Goal: Transaction & Acquisition: Download file/media

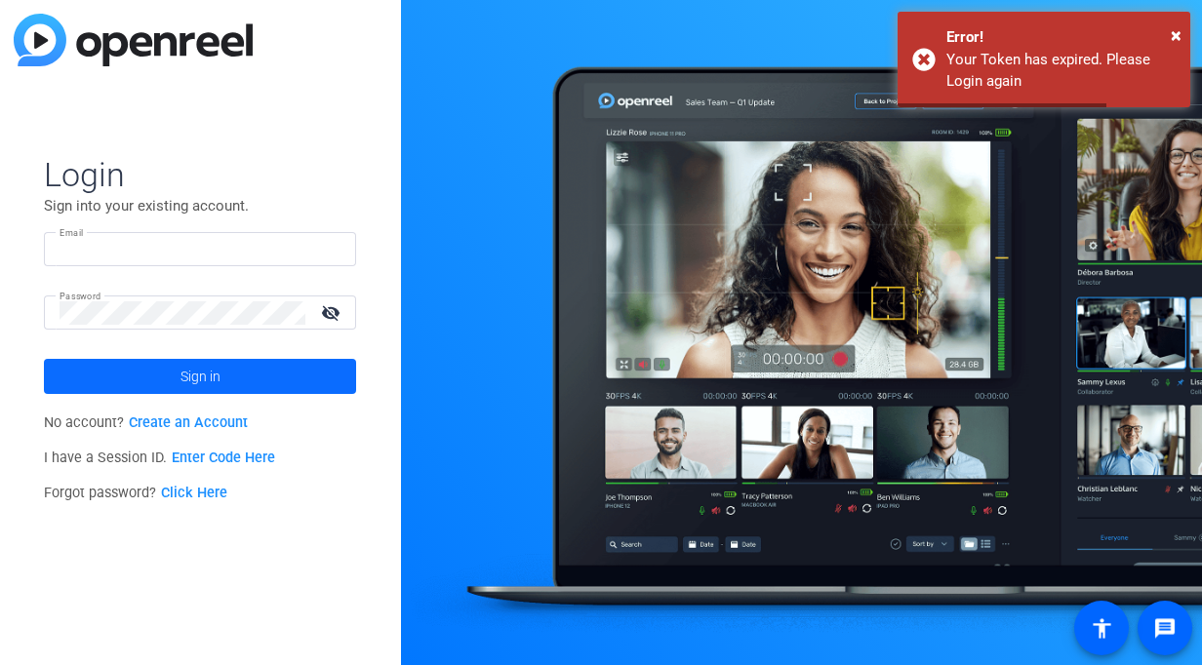
type input "cooper.matthew@dorsey.com"
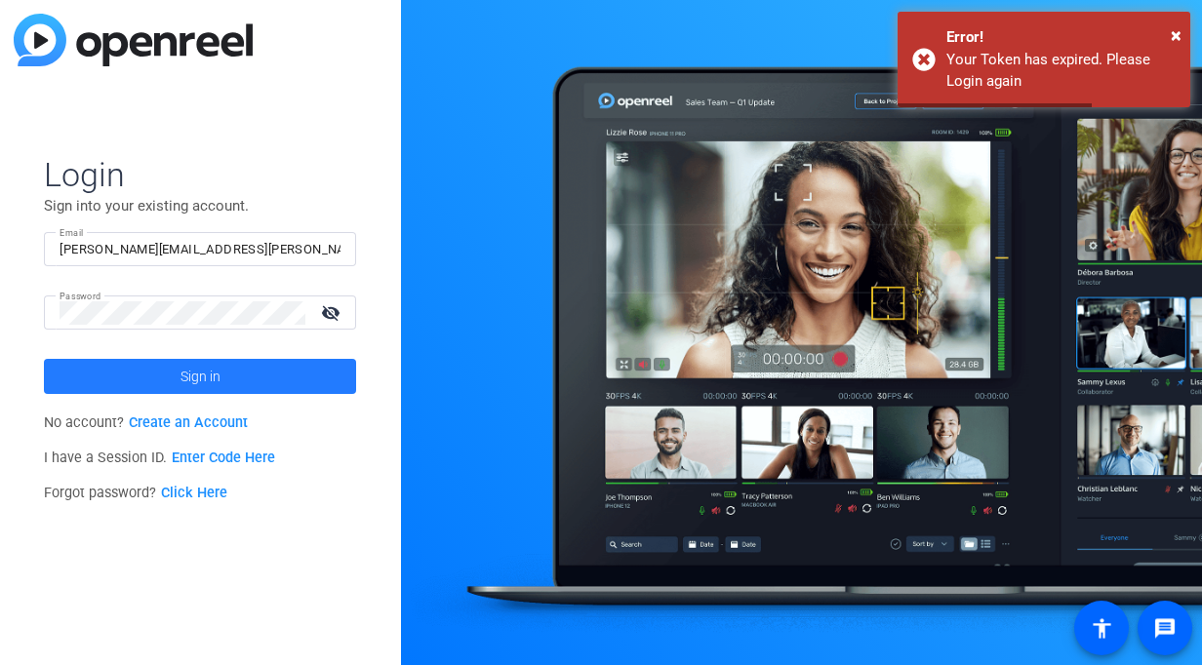
click at [219, 361] on span "Sign in" at bounding box center [200, 376] width 40 height 49
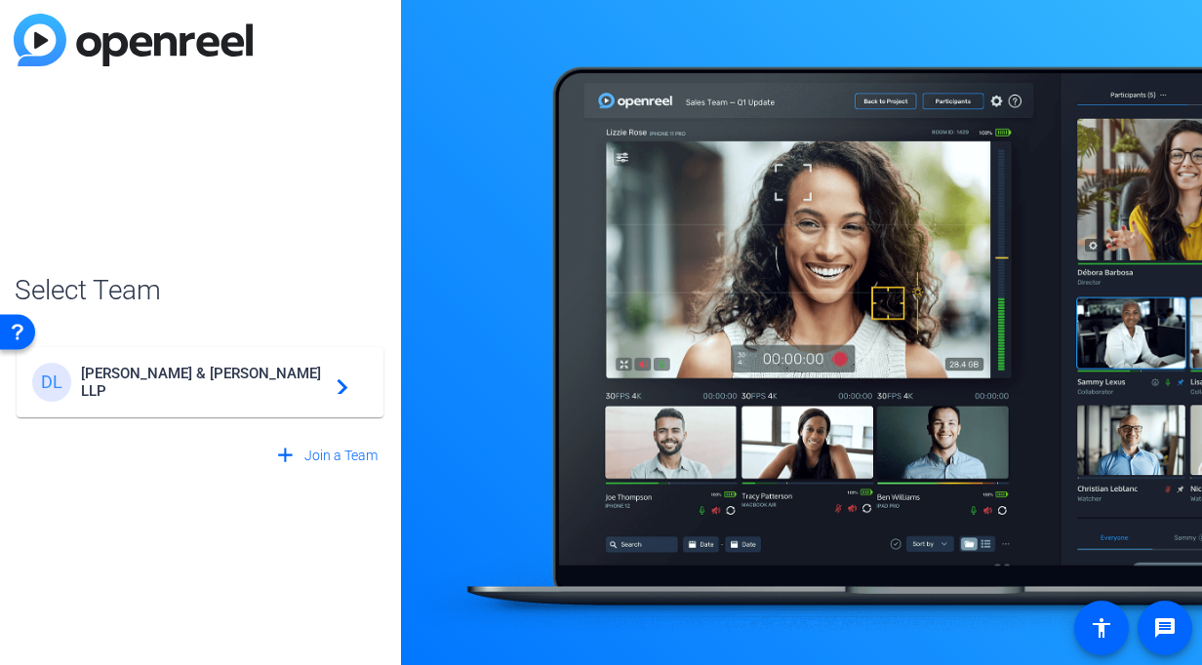
click at [301, 394] on div "DL Dorsey & Whitney LLP navigate_next" at bounding box center [200, 382] width 336 height 39
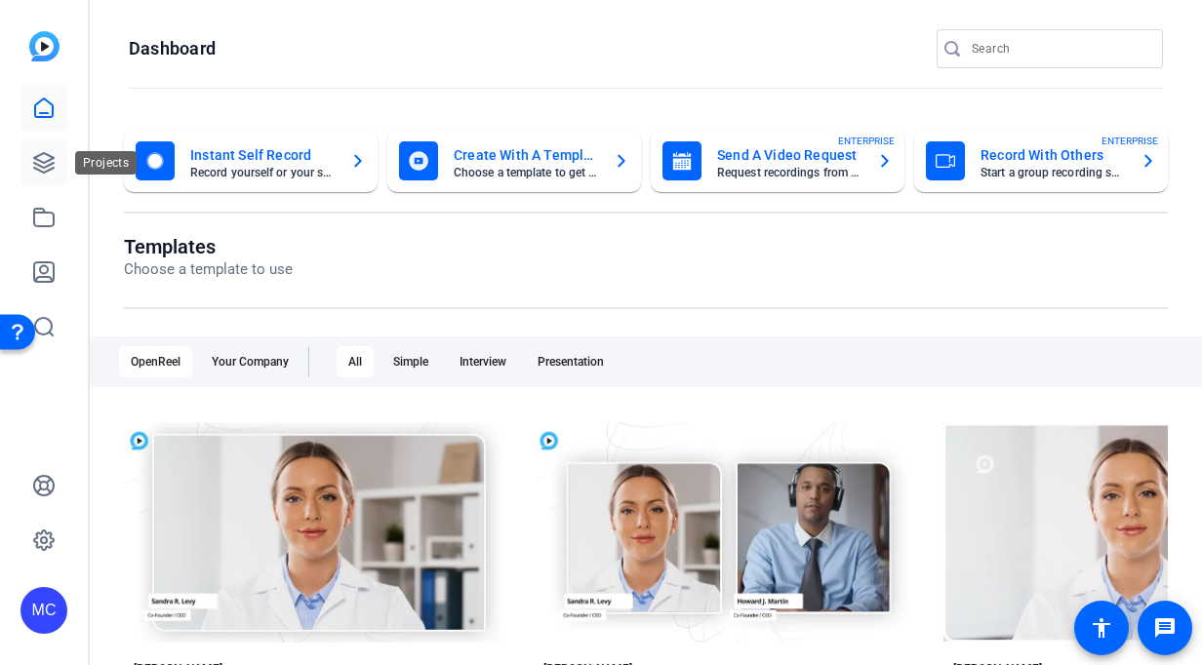
click at [50, 156] on icon at bounding box center [44, 163] width 20 height 20
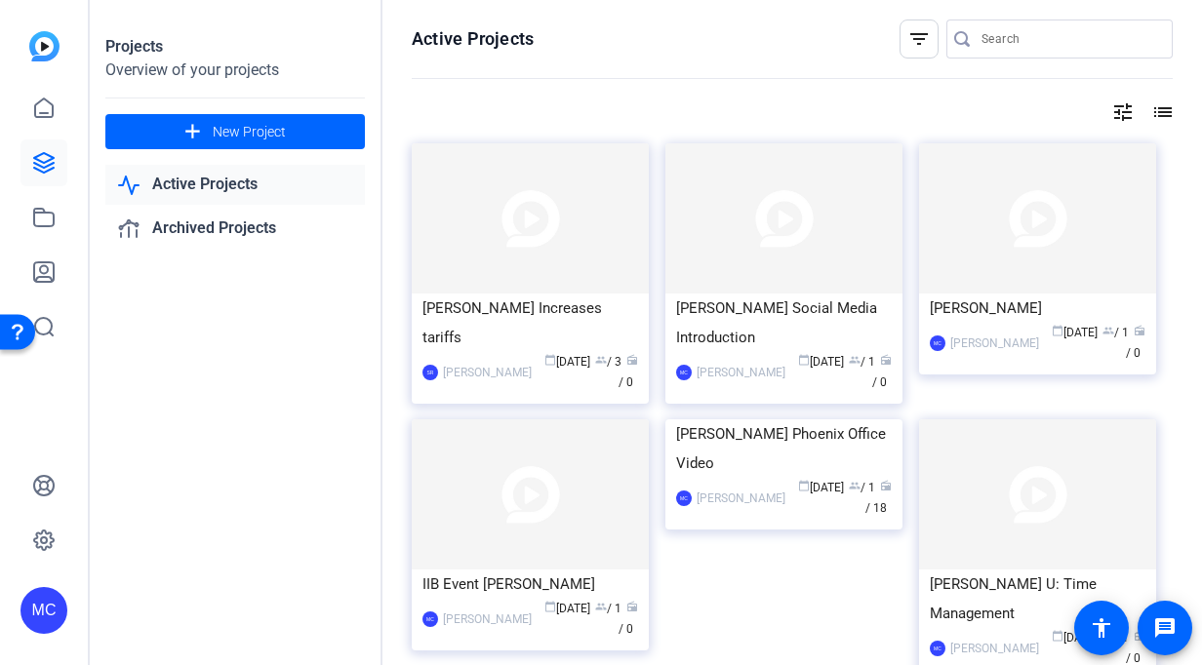
click at [1003, 52] on div at bounding box center [1069, 39] width 176 height 39
type input "collins"
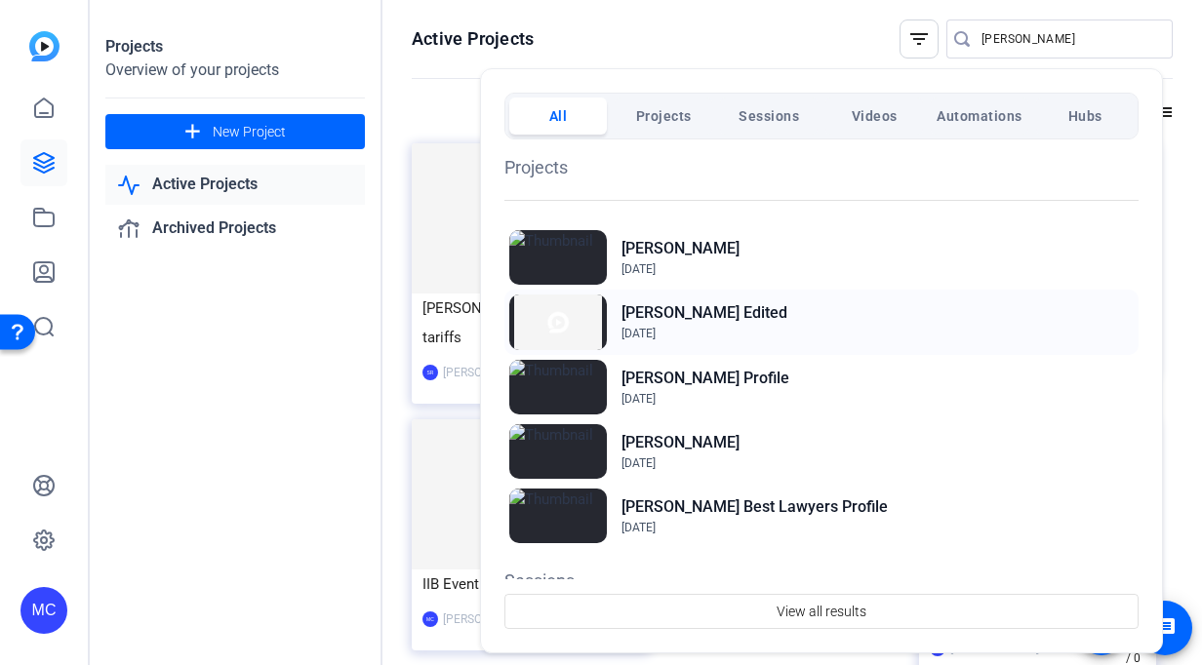
click at [768, 314] on div "Greg Collins Edited Jan 3, 2025" at bounding box center [821, 322] width 634 height 64
click at [656, 257] on h2 "[PERSON_NAME]" at bounding box center [680, 248] width 118 height 23
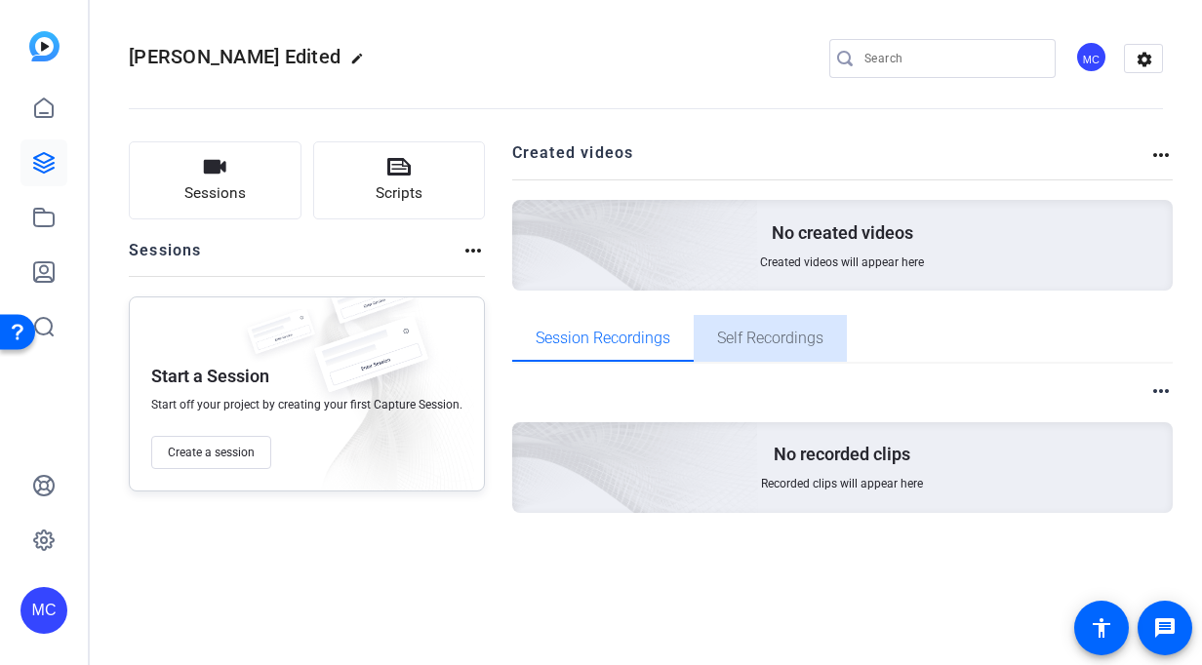
click at [725, 322] on span "Self Recordings" at bounding box center [770, 338] width 106 height 47
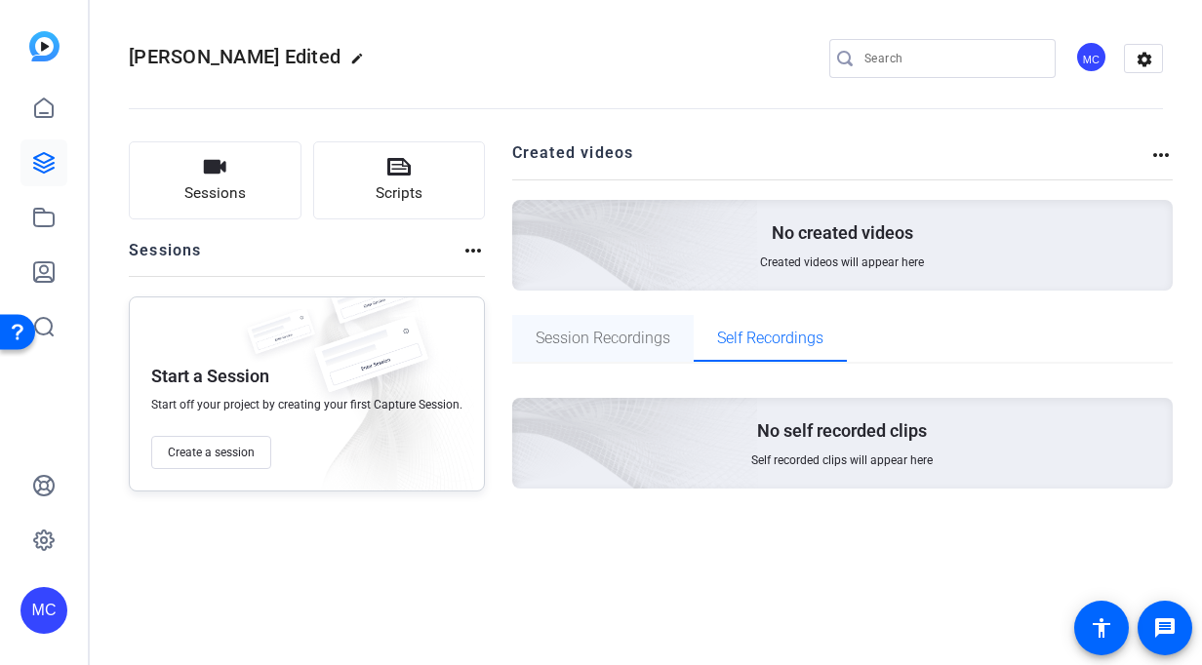
click at [640, 344] on span "Session Recordings" at bounding box center [602, 339] width 135 height 16
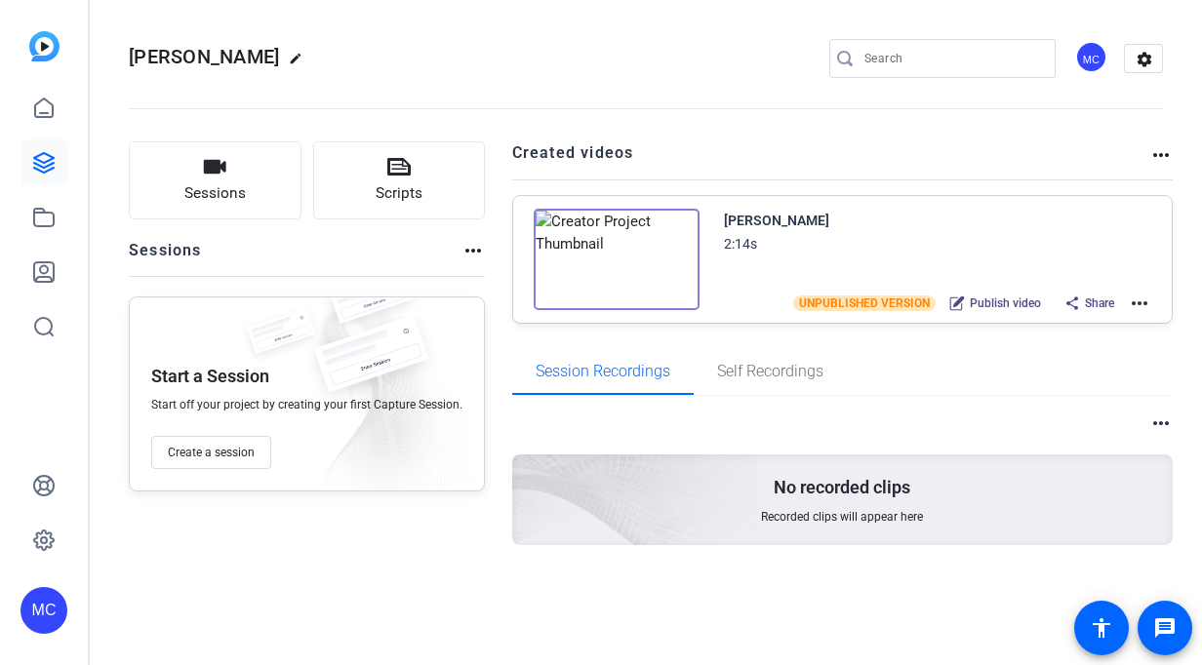
click at [584, 254] on img at bounding box center [616, 259] width 166 height 101
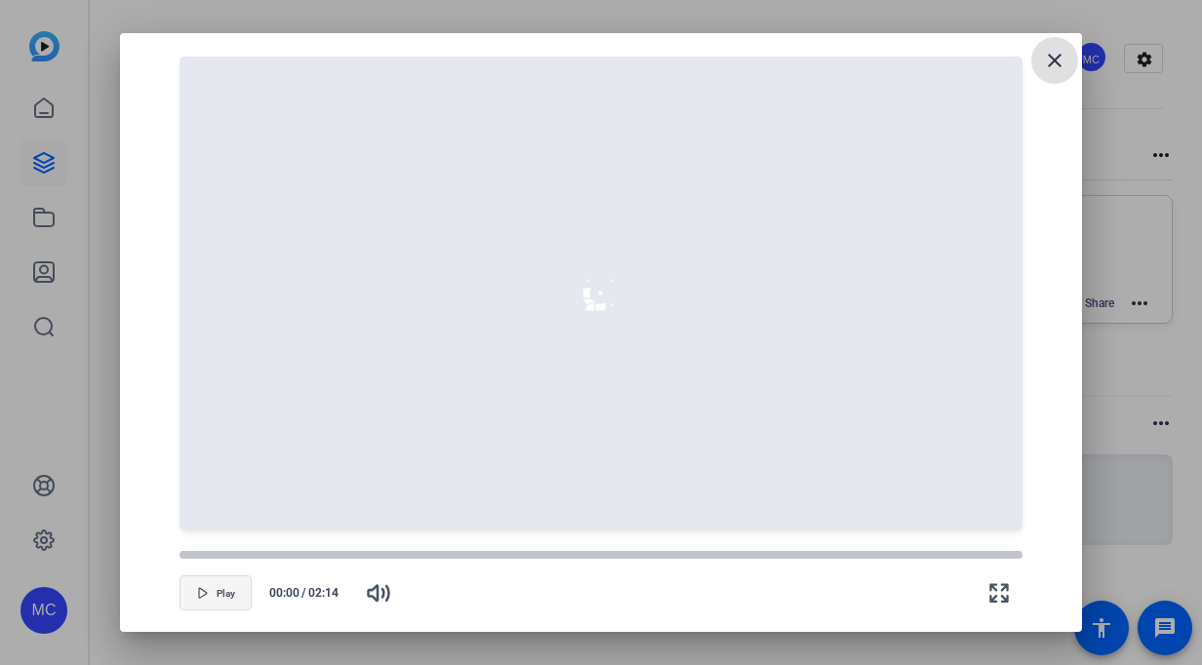
click at [217, 587] on span "Play" at bounding box center [226, 592] width 19 height 15
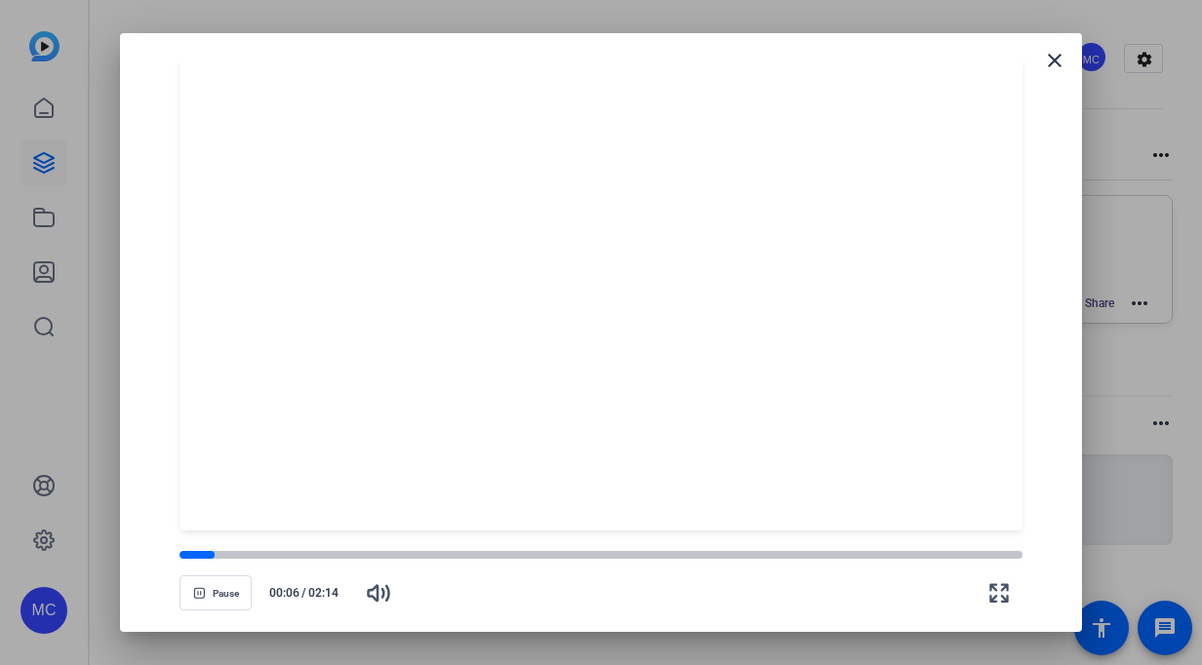
click at [266, 533] on div "Pause 00:06 / 02:14" at bounding box center [600, 570] width 915 height 78
drag, startPoint x: 224, startPoint y: 550, endPoint x: 261, endPoint y: 551, distance: 37.1
click at [261, 551] on div at bounding box center [600, 555] width 843 height 10
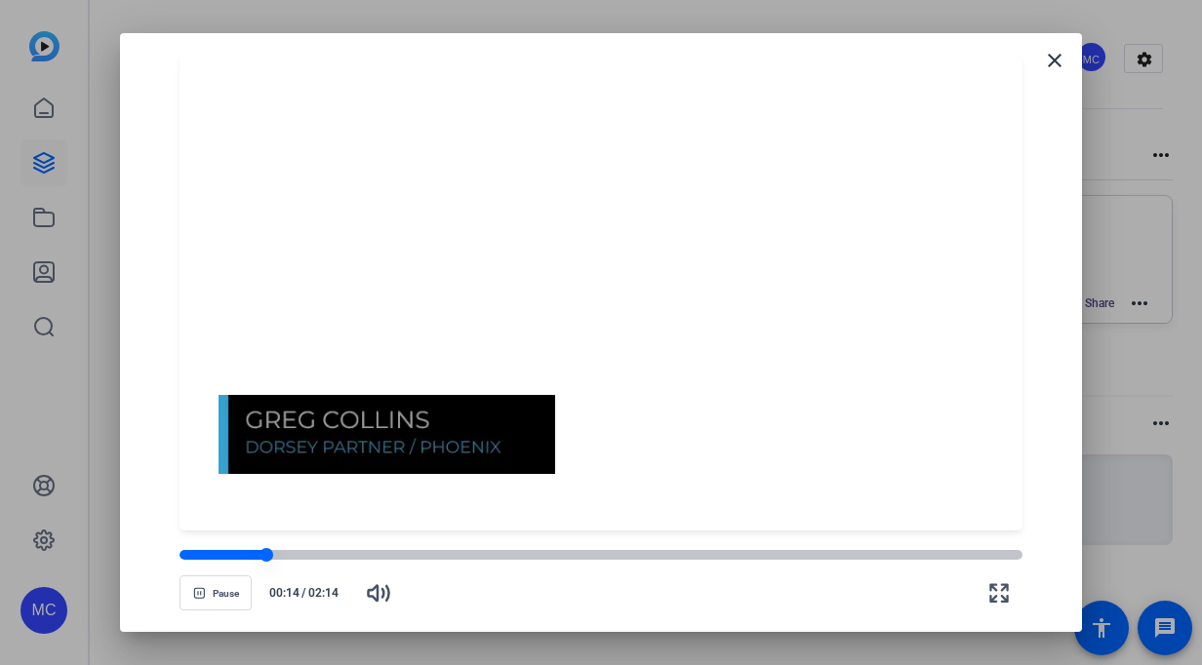
click at [285, 549] on div at bounding box center [600, 555] width 843 height 14
click at [310, 553] on div at bounding box center [600, 555] width 843 height 10
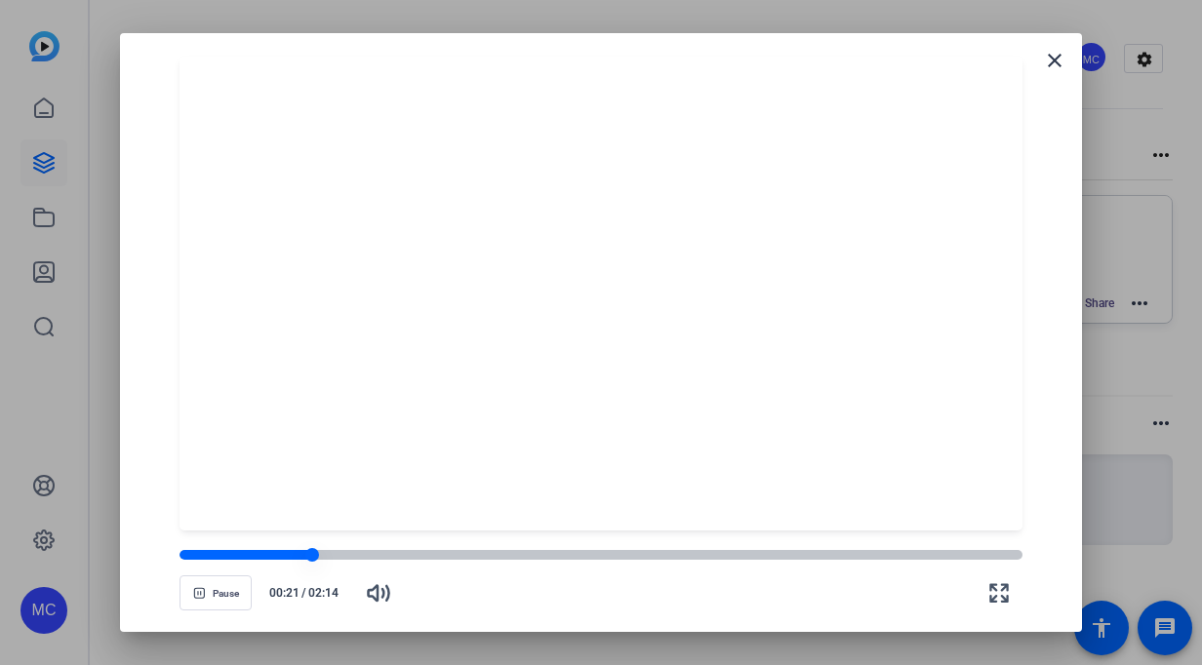
click at [330, 554] on div at bounding box center [600, 555] width 843 height 10
click at [349, 555] on div at bounding box center [600, 555] width 843 height 10
click at [372, 561] on div at bounding box center [600, 555] width 843 height 14
click at [398, 560] on div at bounding box center [600, 555] width 843 height 14
click at [415, 556] on div at bounding box center [600, 555] width 843 height 10
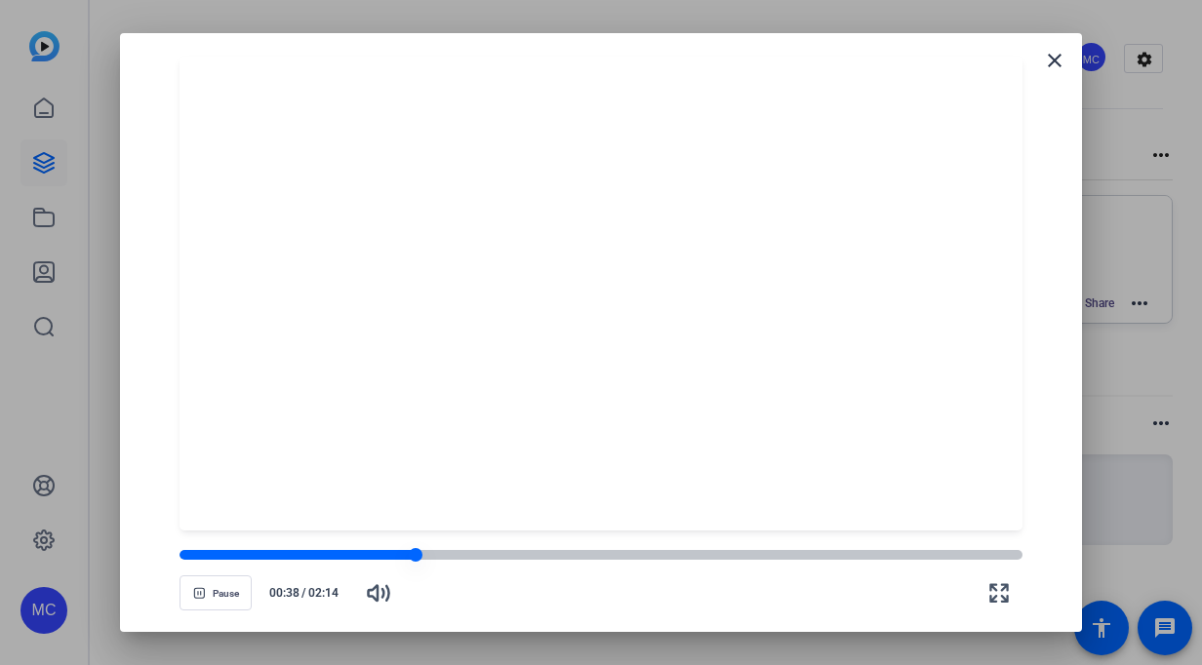
click at [441, 555] on div at bounding box center [600, 555] width 843 height 10
click at [480, 551] on div at bounding box center [600, 555] width 843 height 10
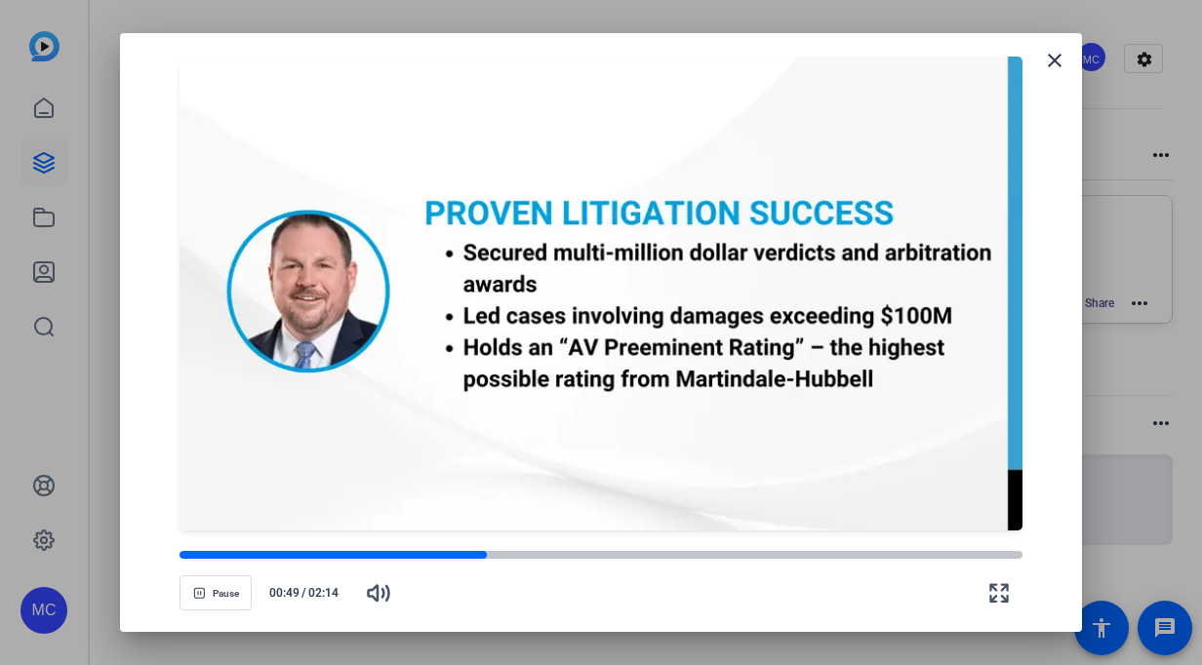
click at [547, 543] on openreel-video-controls "Pause 00:49 / 02:14" at bounding box center [600, 574] width 843 height 68
click at [510, 550] on div at bounding box center [600, 555] width 843 height 10
click at [542, 552] on div at bounding box center [600, 555] width 843 height 10
click at [588, 548] on div at bounding box center [600, 555] width 843 height 14
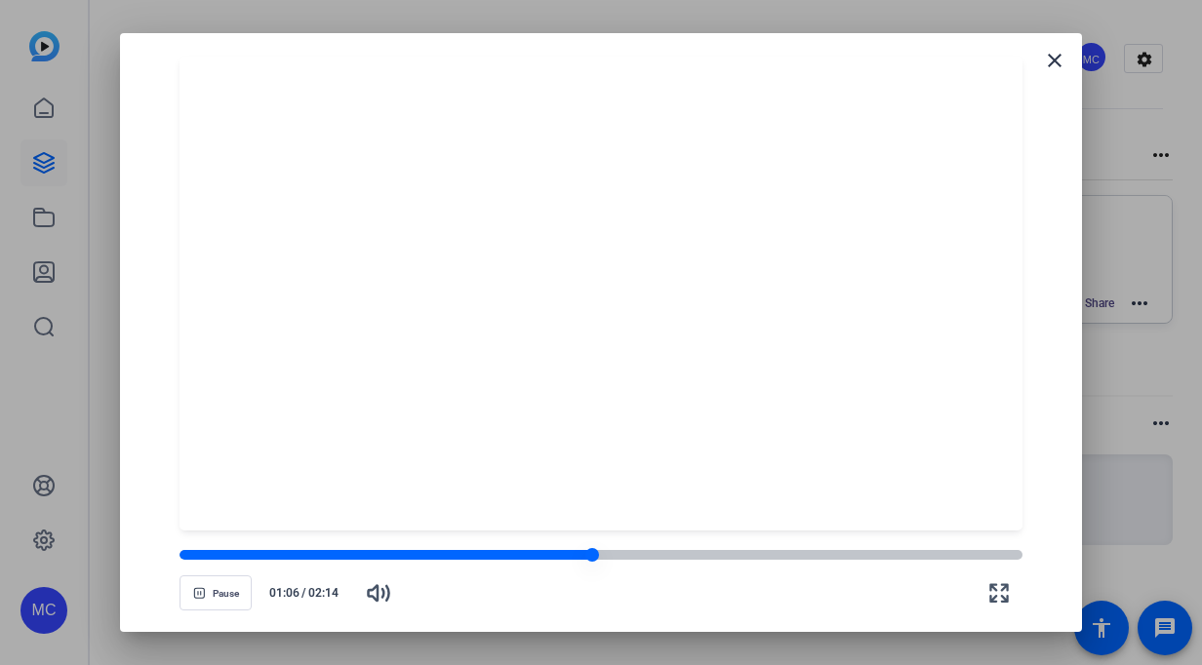
click at [621, 555] on div at bounding box center [600, 555] width 843 height 10
click at [666, 555] on div at bounding box center [600, 555] width 843 height 10
click at [696, 552] on div at bounding box center [600, 555] width 843 height 10
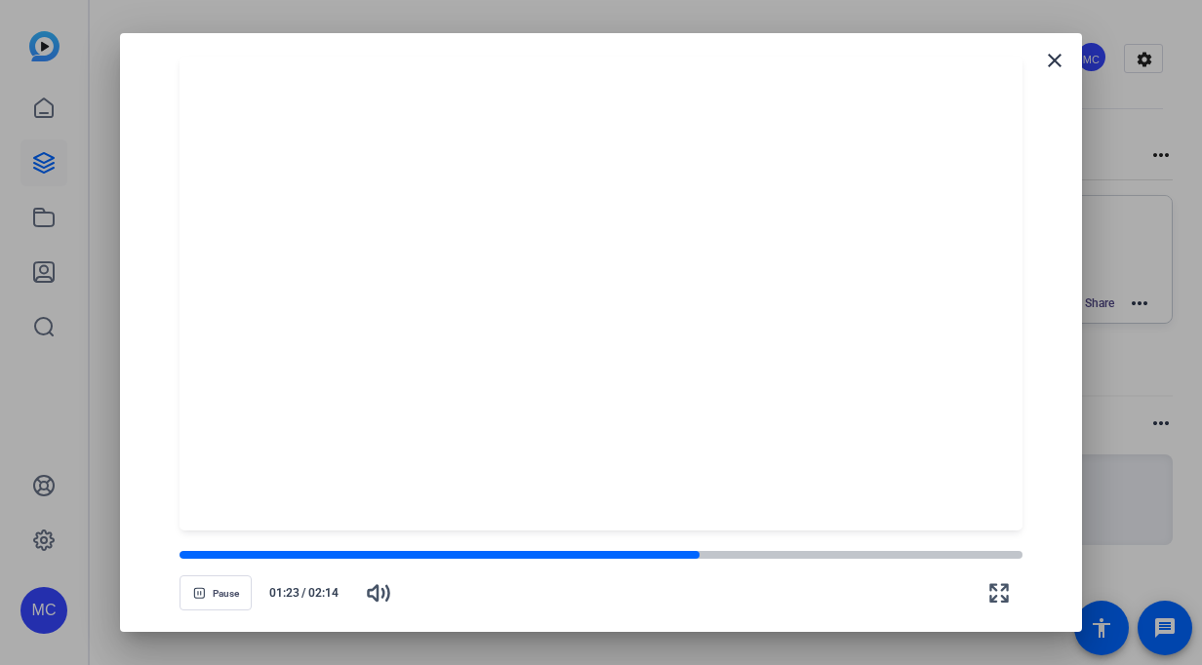
click at [721, 545] on openreel-video-controls "Pause 01:23 / 02:14" at bounding box center [600, 574] width 843 height 68
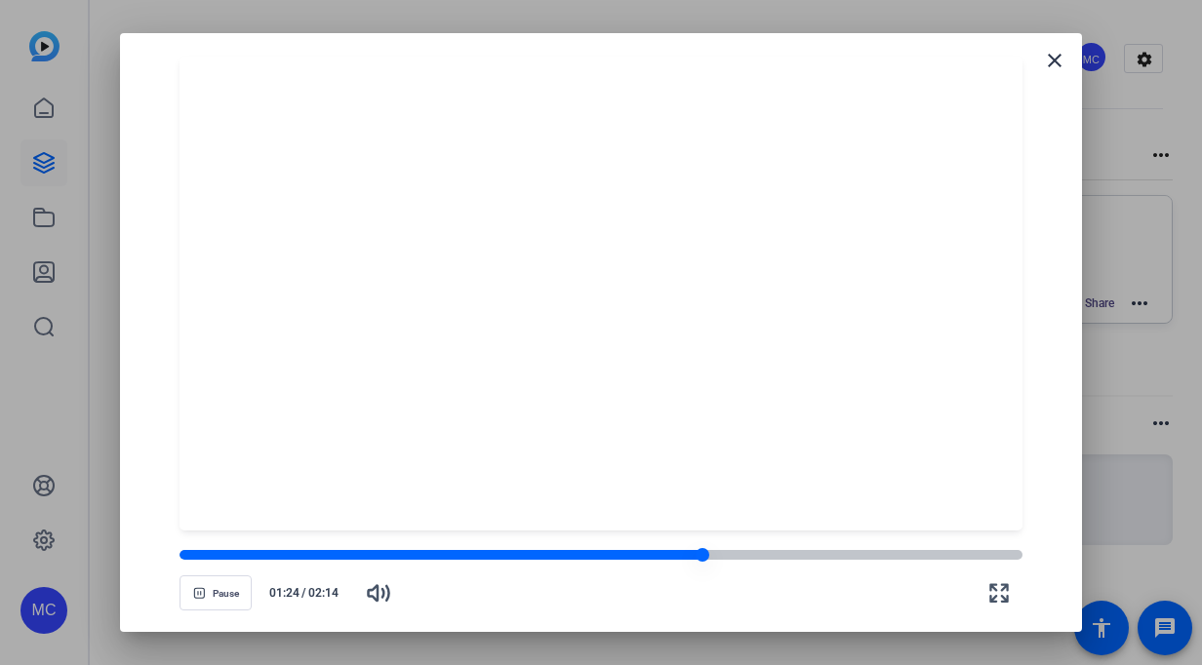
click at [723, 555] on div at bounding box center [600, 555] width 843 height 10
click at [751, 554] on div at bounding box center [600, 555] width 843 height 10
click at [774, 553] on div at bounding box center [600, 555] width 843 height 10
click at [789, 555] on div at bounding box center [600, 555] width 843 height 10
click at [818, 554] on div at bounding box center [600, 555] width 843 height 10
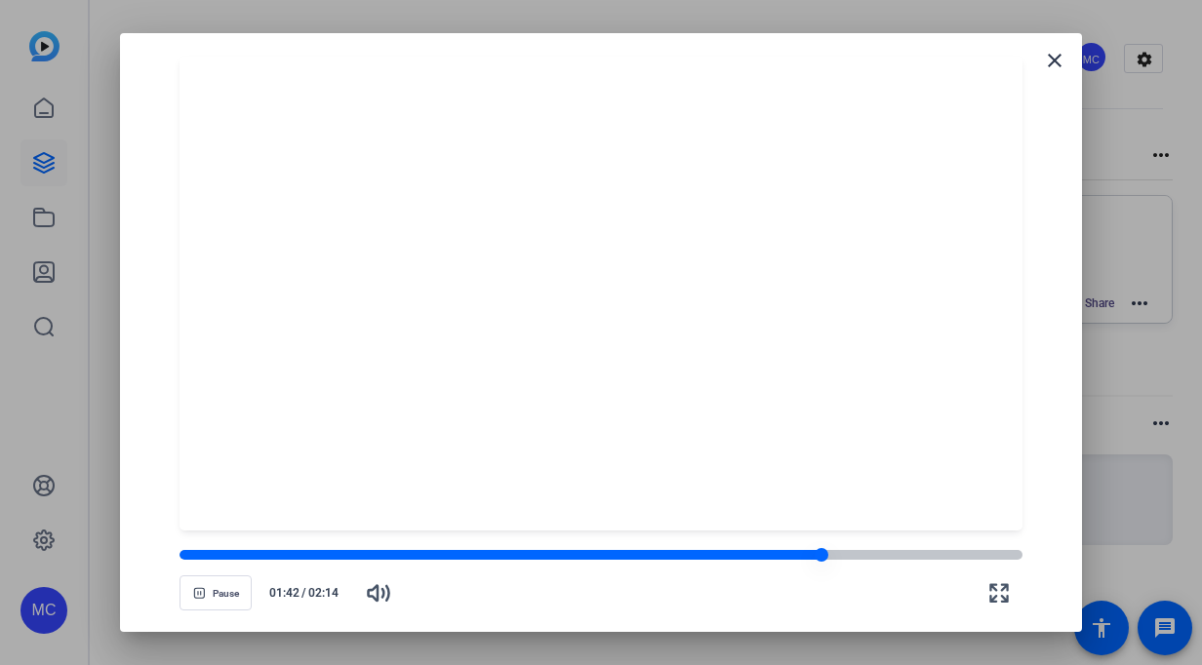
click at [849, 553] on div at bounding box center [600, 555] width 843 height 10
click at [877, 551] on div at bounding box center [600, 555] width 843 height 10
click at [916, 550] on div at bounding box center [600, 555] width 843 height 10
click at [956, 556] on div at bounding box center [600, 555] width 843 height 10
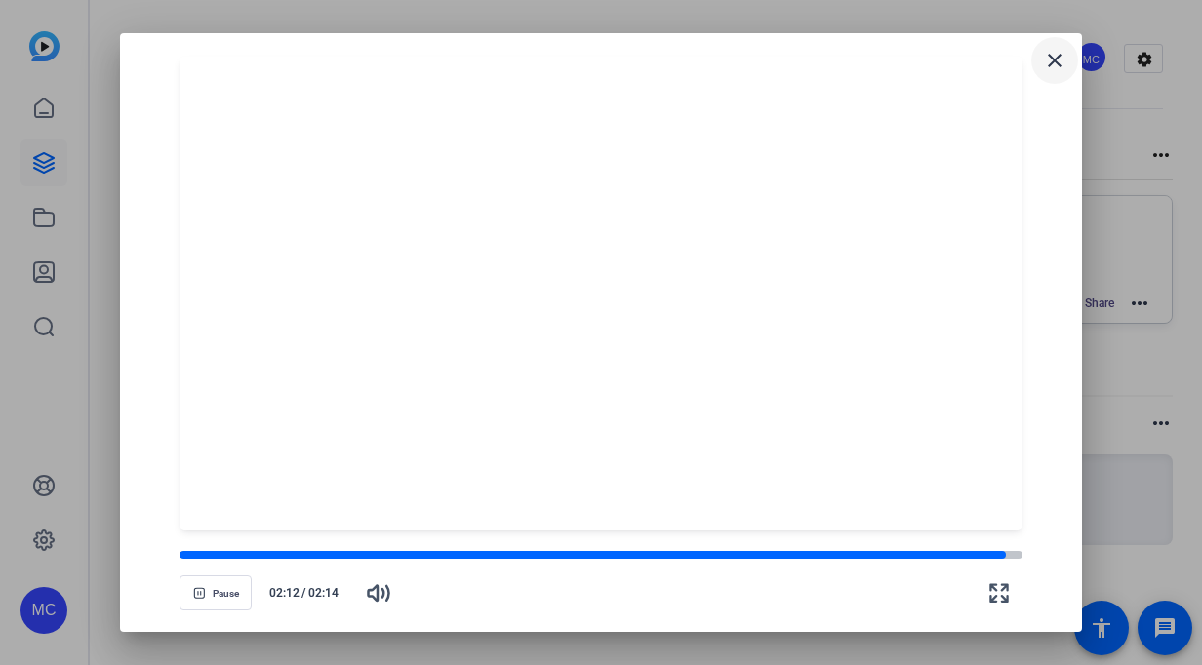
click at [1051, 50] on mat-icon "close" at bounding box center [1054, 60] width 23 height 23
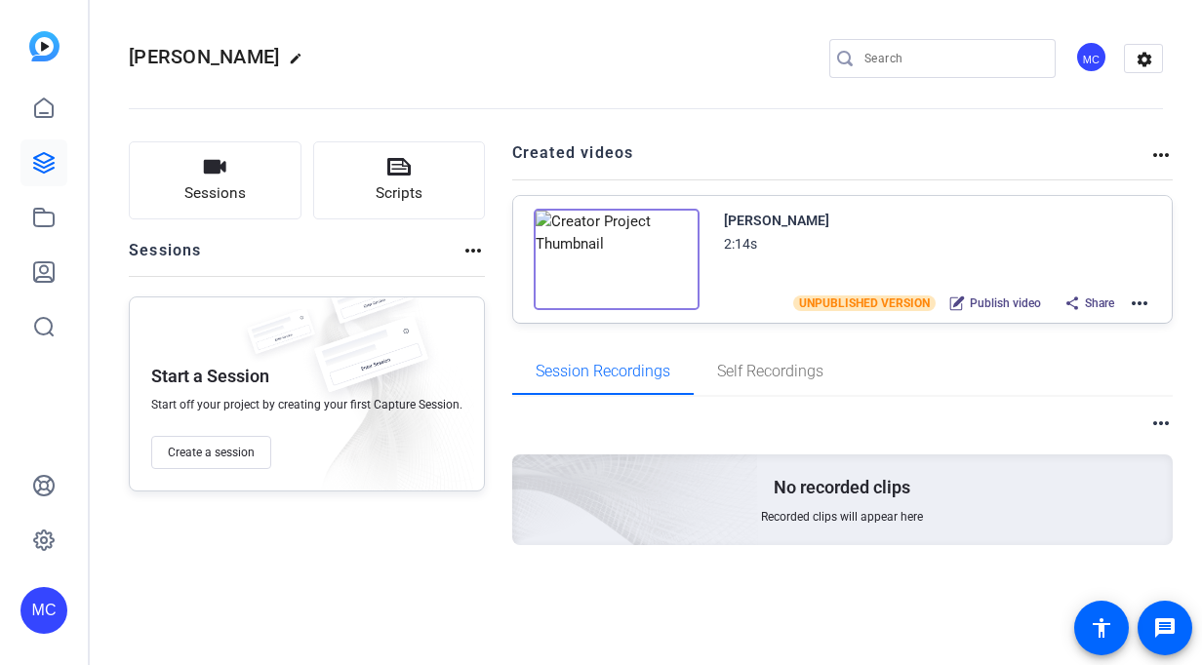
click at [1127, 302] on mat-icon "more_horiz" at bounding box center [1138, 303] width 23 height 23
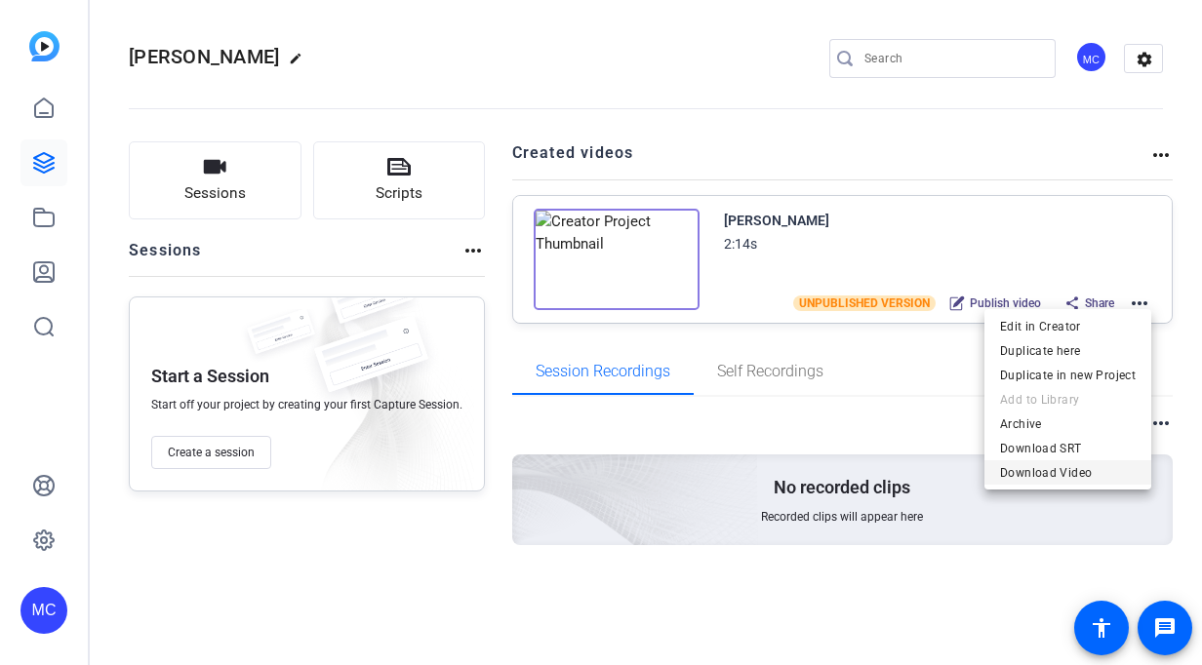
click at [1024, 467] on span "Download Video" at bounding box center [1068, 472] width 136 height 23
